Goal: Task Accomplishment & Management: Complete application form

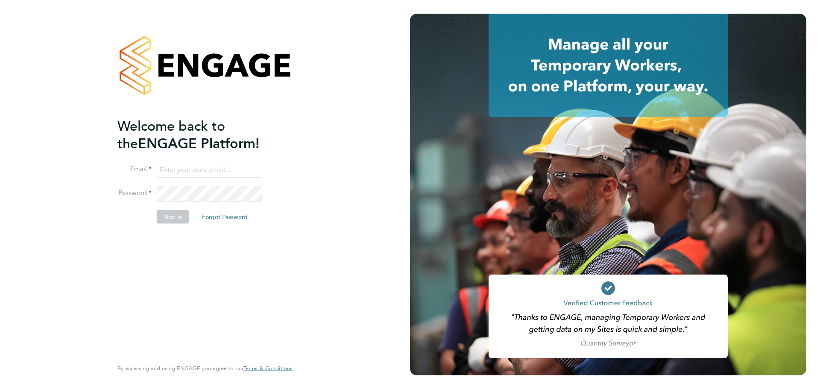
type input "[PERSON_NAME][EMAIL_ADDRESS][PERSON_NAME][DOMAIN_NAME]"
click at [176, 219] on button "Sign In" at bounding box center [173, 217] width 32 height 14
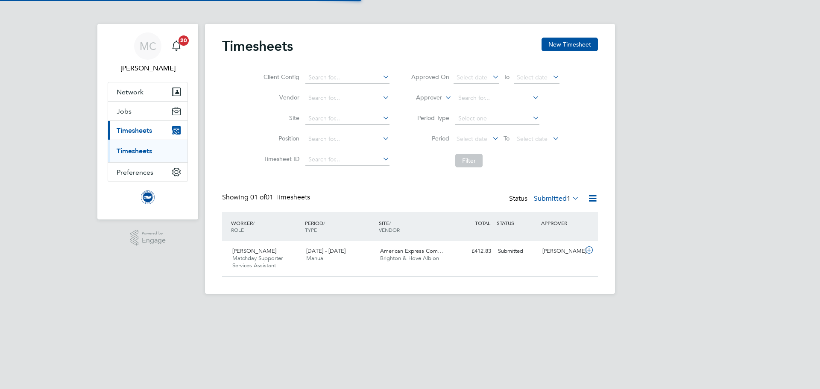
scroll to position [22, 74]
click at [457, 257] on div "£412.83 Submitted" at bounding box center [472, 251] width 44 height 14
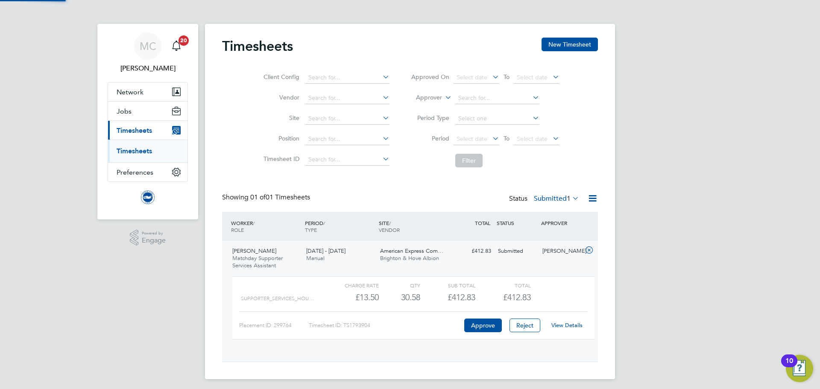
scroll to position [15, 83]
click at [566, 324] on link "View Details" at bounding box center [567, 325] width 31 height 7
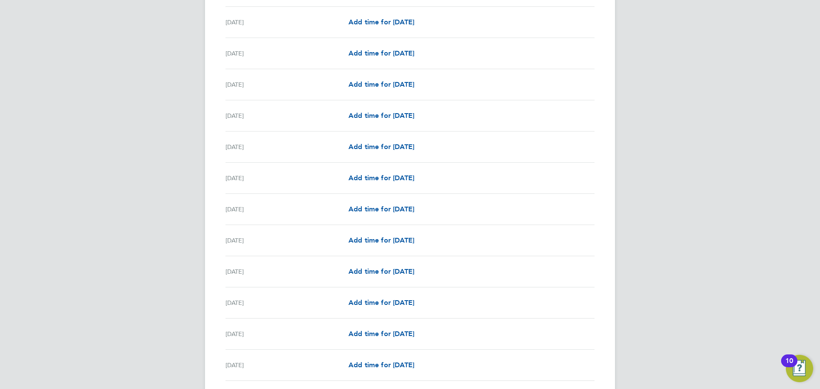
scroll to position [641, 0]
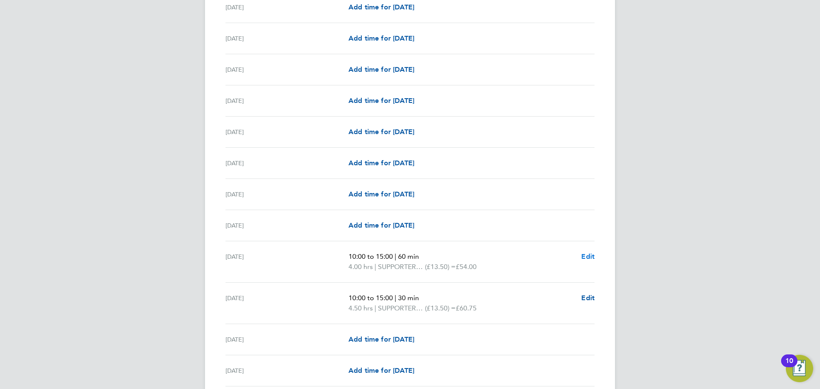
click at [587, 256] on span "Edit" at bounding box center [587, 256] width 13 height 8
select select "60"
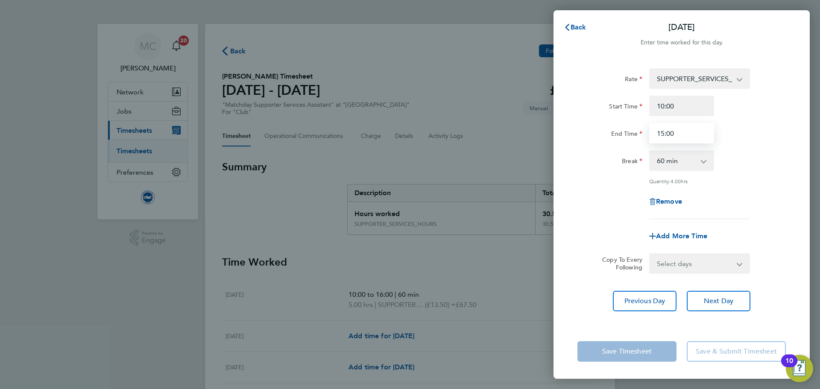
click at [663, 135] on input "15:00" at bounding box center [681, 133] width 65 height 21
click at [719, 154] on div "Break 0 min 15 min 30 min 45 min 60 min 75 min 90 min" at bounding box center [681, 160] width 215 height 21
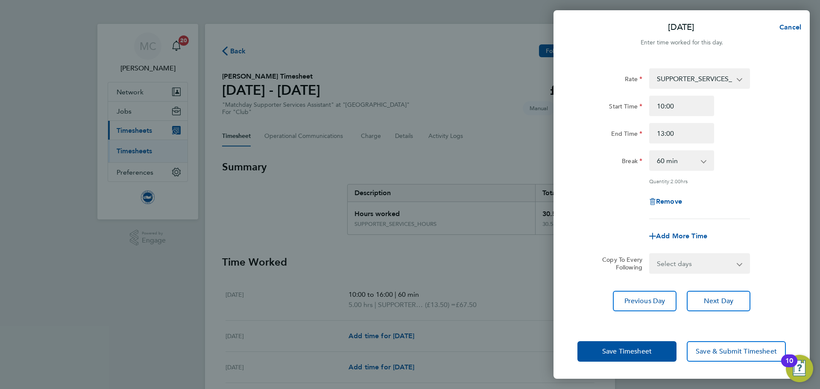
click at [703, 162] on app-icon-cross-button at bounding box center [708, 160] width 10 height 19
click at [704, 162] on app-icon-cross-button at bounding box center [708, 160] width 10 height 19
drag, startPoint x: 682, startPoint y: 162, endPoint x: 656, endPoint y: 164, distance: 26.1
click at [682, 162] on select "0 min 15 min 30 min 45 min 60 min 75 min 90 min" at bounding box center [676, 160] width 53 height 19
drag, startPoint x: 752, startPoint y: 157, endPoint x: 720, endPoint y: 156, distance: 32.5
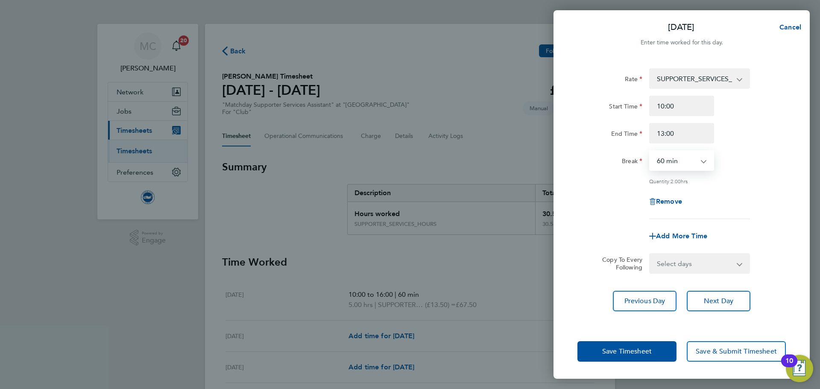
click at [752, 157] on div "Break 0 min 15 min 30 min 45 min 60 min 75 min 90 min" at bounding box center [681, 160] width 215 height 21
click at [704, 163] on app-icon-cross-button at bounding box center [708, 160] width 10 height 19
click at [670, 135] on input "13:00" at bounding box center [681, 133] width 65 height 21
type input "13:30"
click at [732, 147] on div "Rate SUPPORTER_SERVICES_HOURS - 13.50 Start Time 10:00 End Time 13:30 Break 0 m…" at bounding box center [682, 143] width 208 height 151
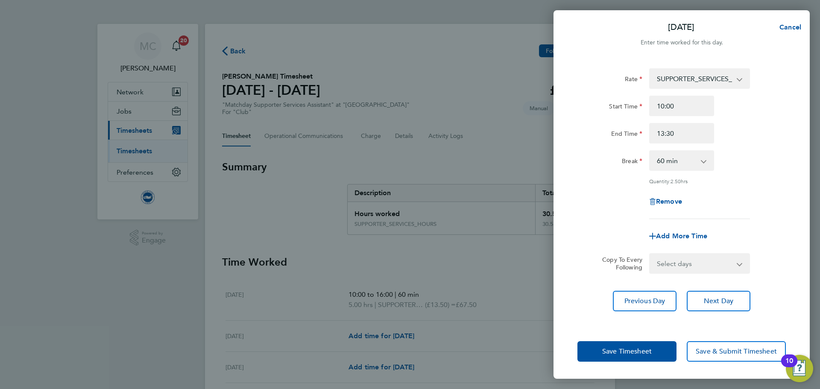
click at [704, 163] on app-icon-cross-button at bounding box center [708, 160] width 10 height 19
click at [663, 163] on select "0 min 15 min 30 min 45 min 60 min 75 min 90 min" at bounding box center [676, 160] width 53 height 19
select select "30"
click at [650, 151] on select "0 min 15 min 30 min 45 min 60 min 75 min 90 min" at bounding box center [676, 160] width 53 height 19
drag, startPoint x: 744, startPoint y: 175, endPoint x: 728, endPoint y: 181, distance: 16.9
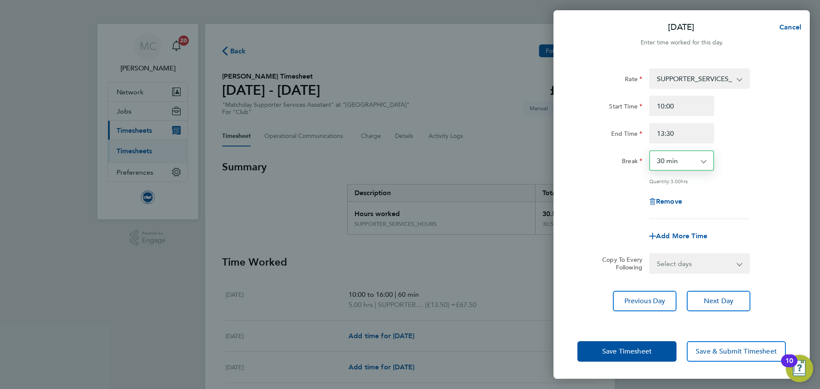
click at [744, 176] on div "Rate SUPPORTER_SERVICES_HOURS - 13.50 Start Time 10:00 End Time 13:30 Break 0 m…" at bounding box center [682, 143] width 208 height 151
click at [637, 352] on span "Save Timesheet" at bounding box center [627, 351] width 50 height 9
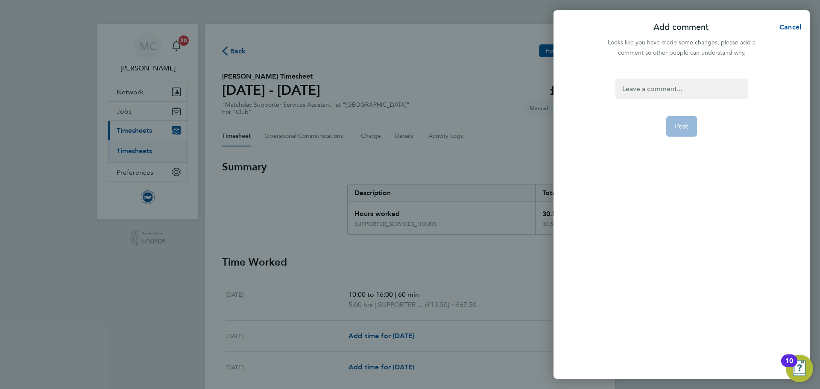
click at [681, 91] on div at bounding box center [682, 89] width 132 height 21
click at [676, 92] on div at bounding box center [682, 89] width 132 height 21
click at [689, 126] on button "Post" at bounding box center [681, 126] width 31 height 21
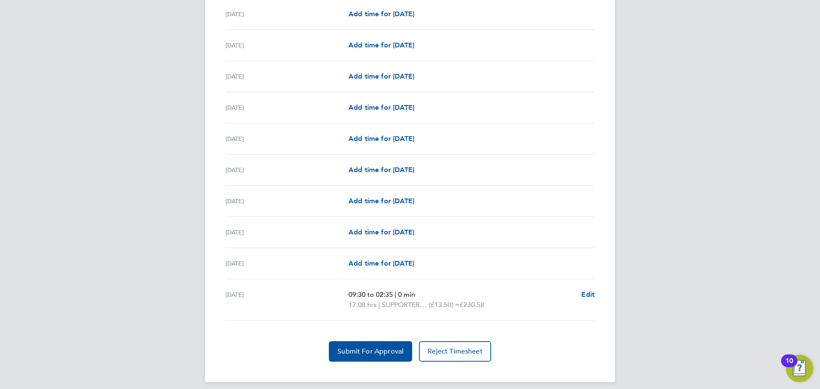
scroll to position [973, 0]
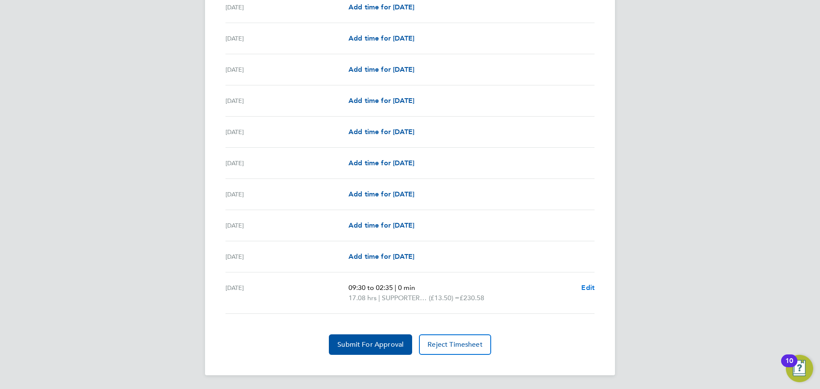
click at [588, 286] on span "Edit" at bounding box center [587, 288] width 13 height 8
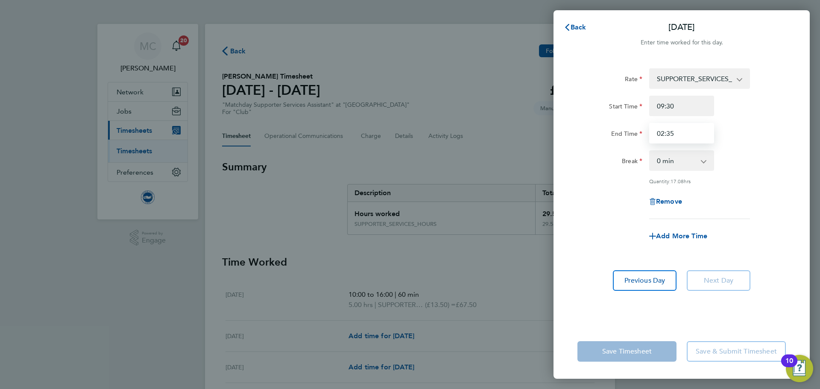
click at [677, 135] on input "02:35" at bounding box center [681, 133] width 65 height 21
type input "0"
type input "11:00"
click at [736, 147] on div "Rate SUPPORTER_SERVICES_HOURS - 13.50 Start Time 09:30 End Time 11:00 Break 0 m…" at bounding box center [682, 143] width 208 height 151
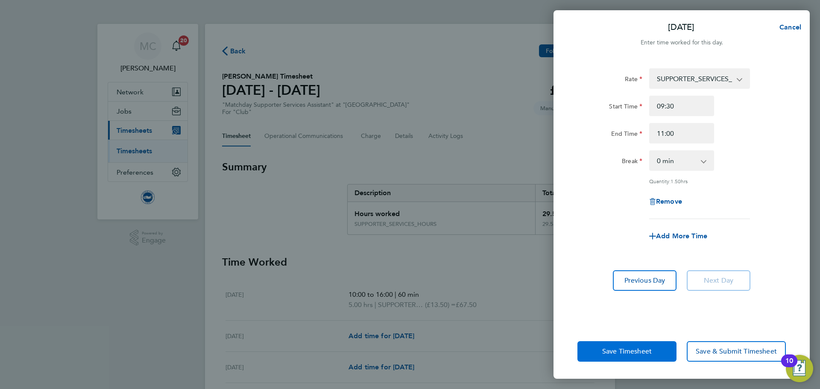
click at [647, 355] on span "Save Timesheet" at bounding box center [627, 351] width 50 height 9
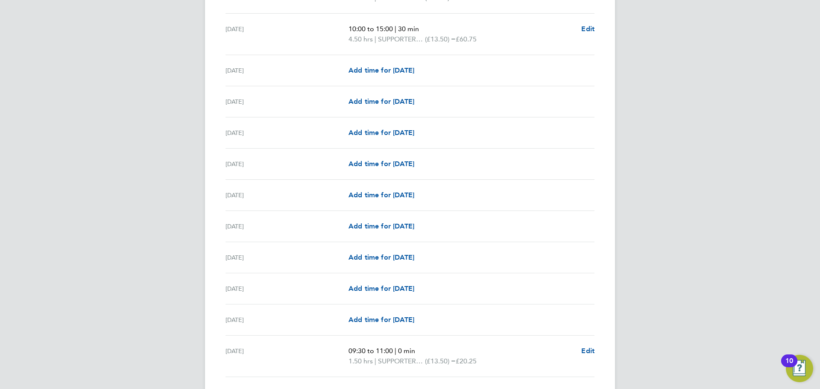
scroll to position [973, 0]
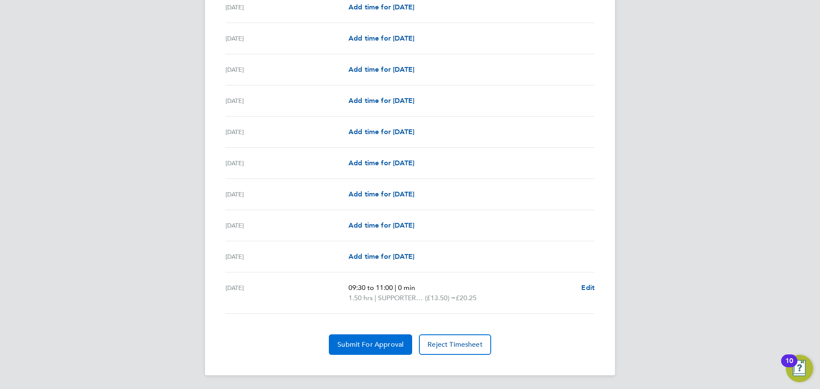
click at [386, 347] on span "Submit For Approval" at bounding box center [370, 344] width 66 height 9
click at [374, 343] on span "Approve Timesheet" at bounding box center [370, 344] width 63 height 9
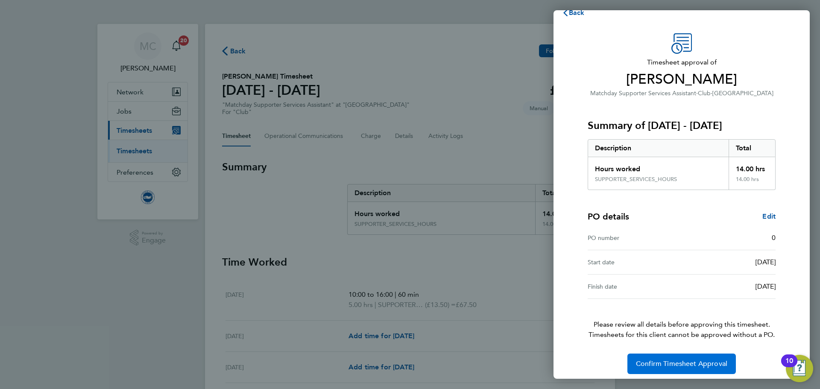
scroll to position [20, 0]
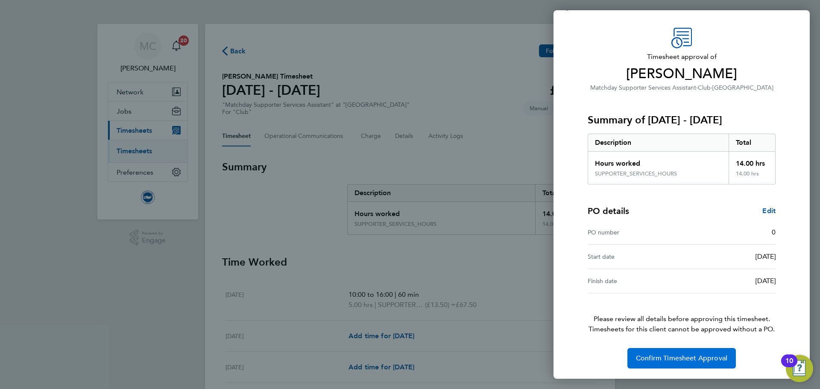
click at [698, 360] on span "Confirm Timesheet Approval" at bounding box center [681, 358] width 91 height 9
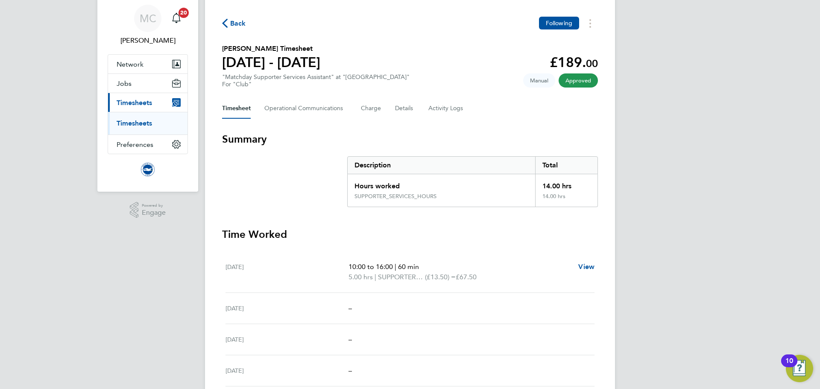
scroll to position [43, 0]
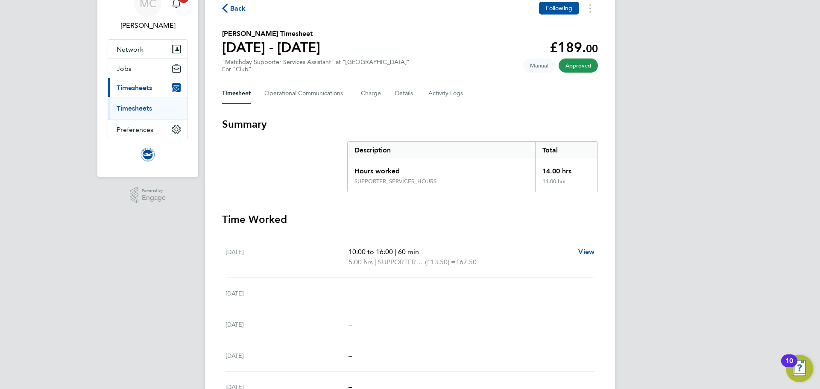
click at [227, 6] on icon "button" at bounding box center [225, 8] width 6 height 9
